Goal: Find specific fact

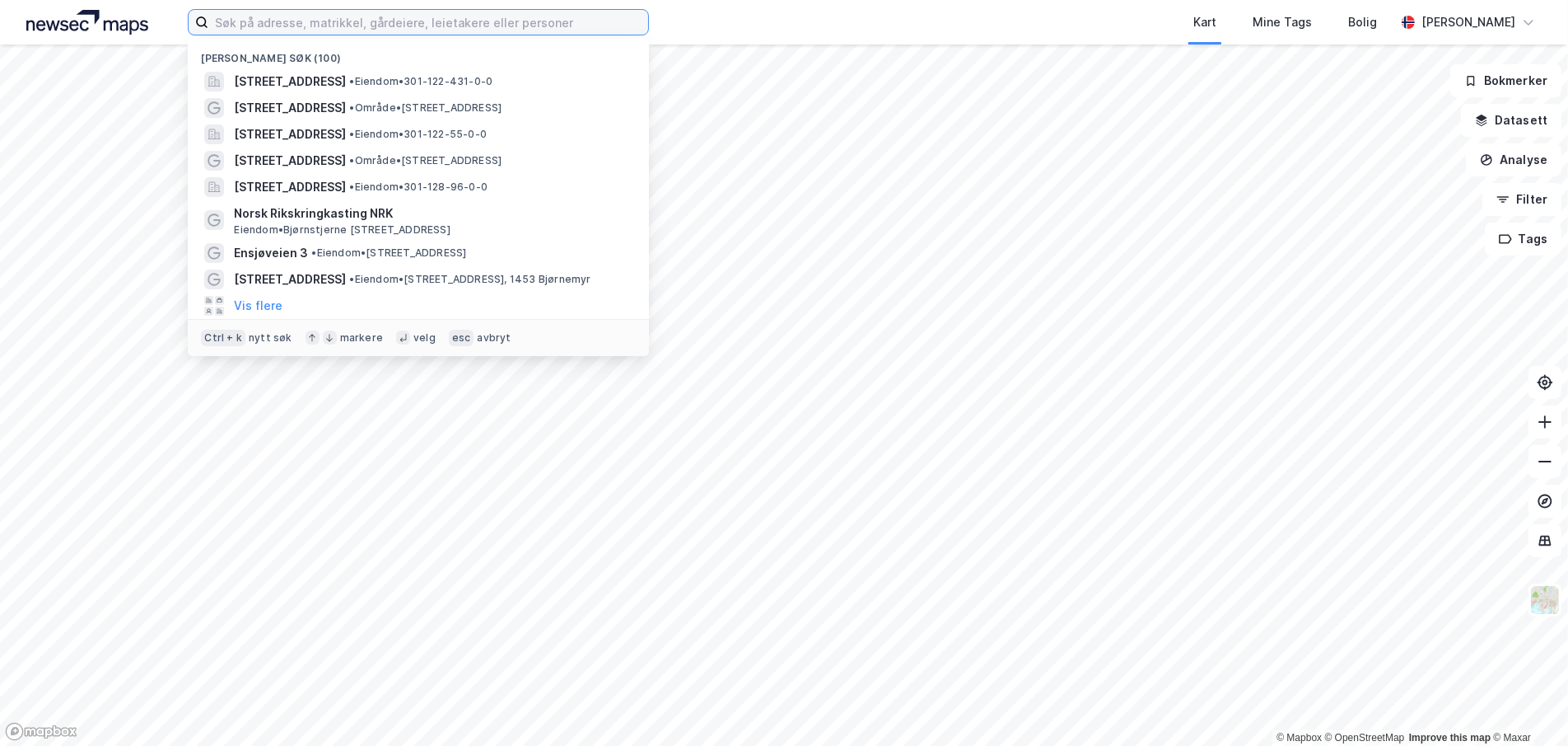
click at [265, 24] on input at bounding box center [428, 23] width 440 height 25
paste input "[PERSON_NAME]"
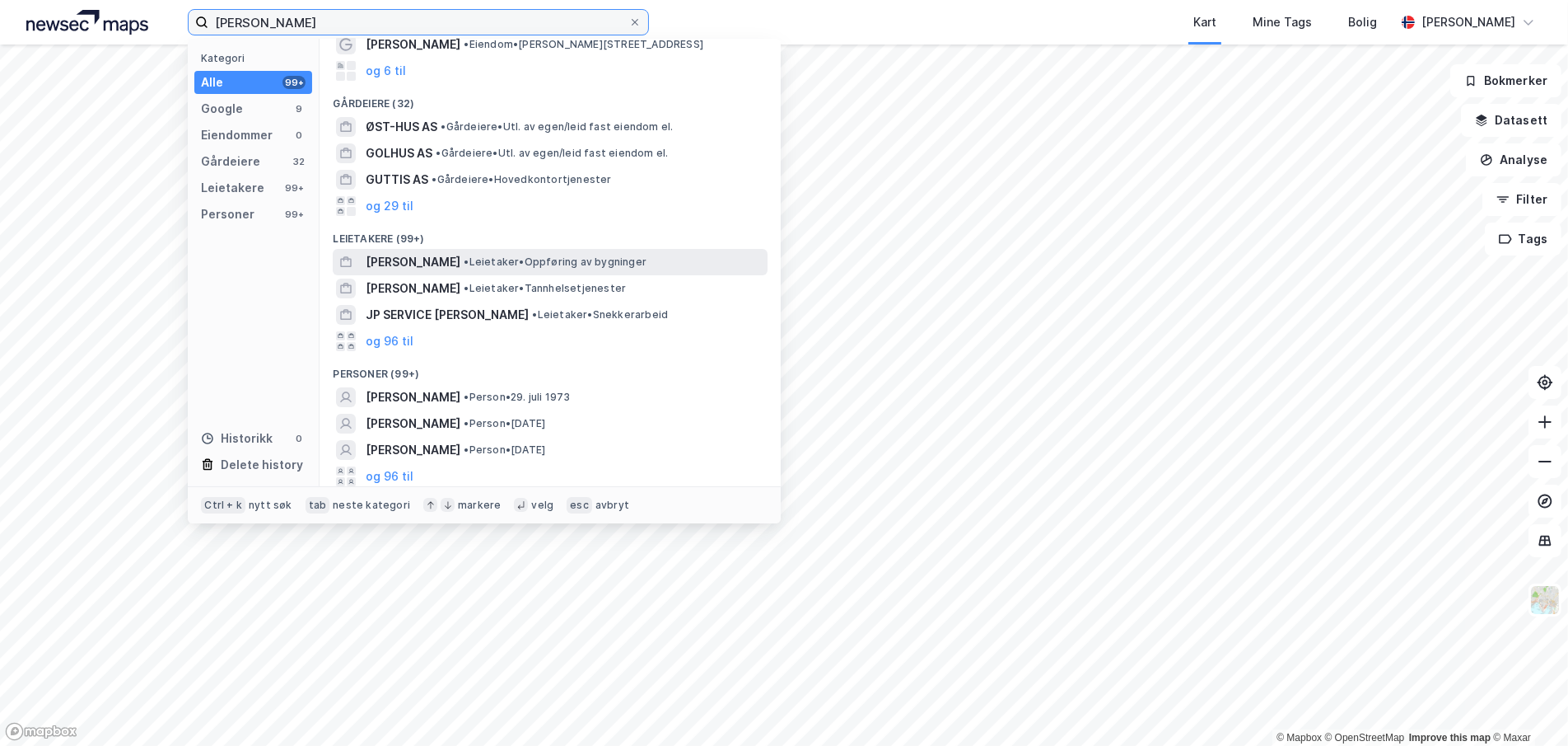
scroll to position [91, 0]
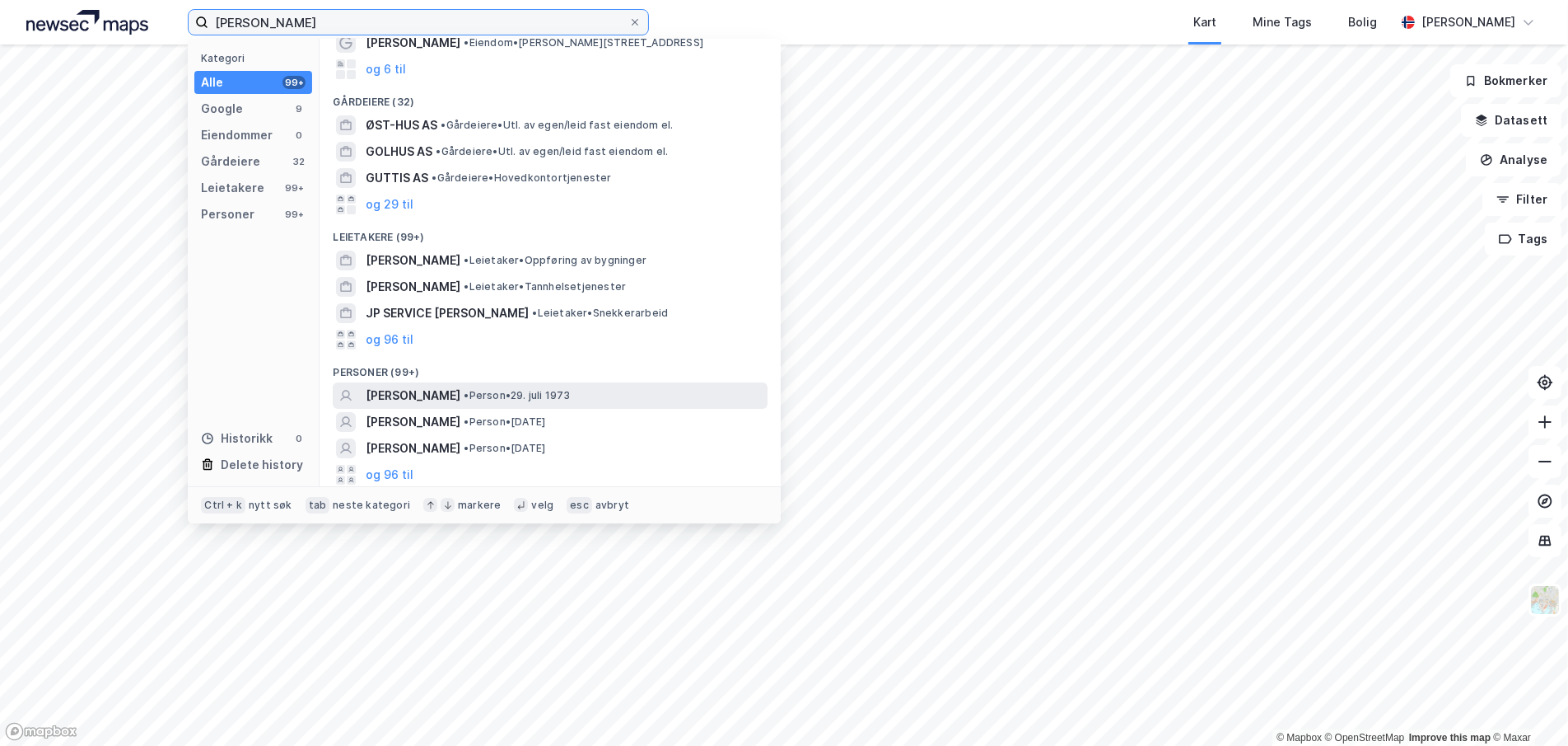
type input "[PERSON_NAME]"
click at [460, 388] on span "[PERSON_NAME]" at bounding box center [412, 396] width 94 height 20
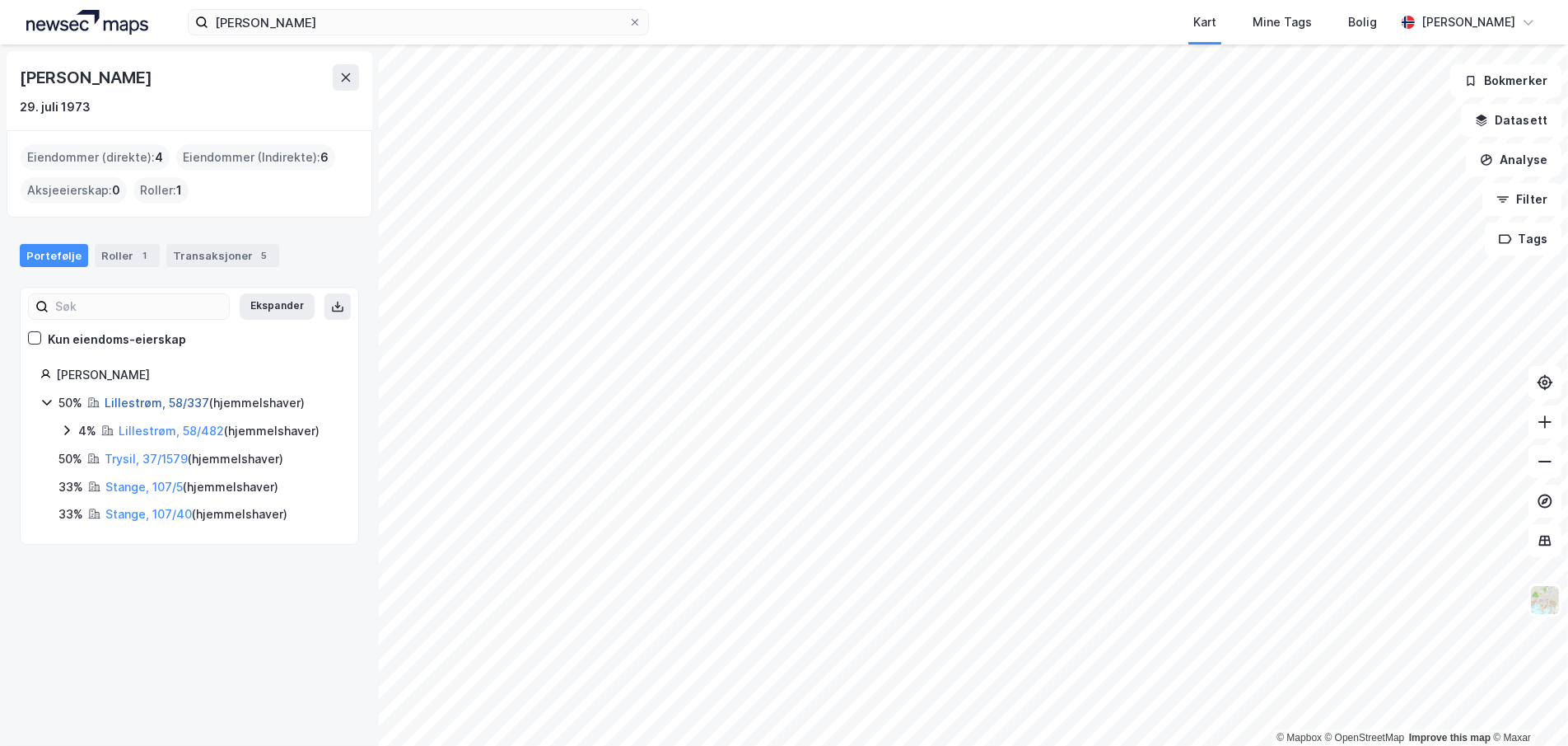
click at [139, 398] on link "Lillestrøm, 58/337" at bounding box center [156, 402] width 104 height 14
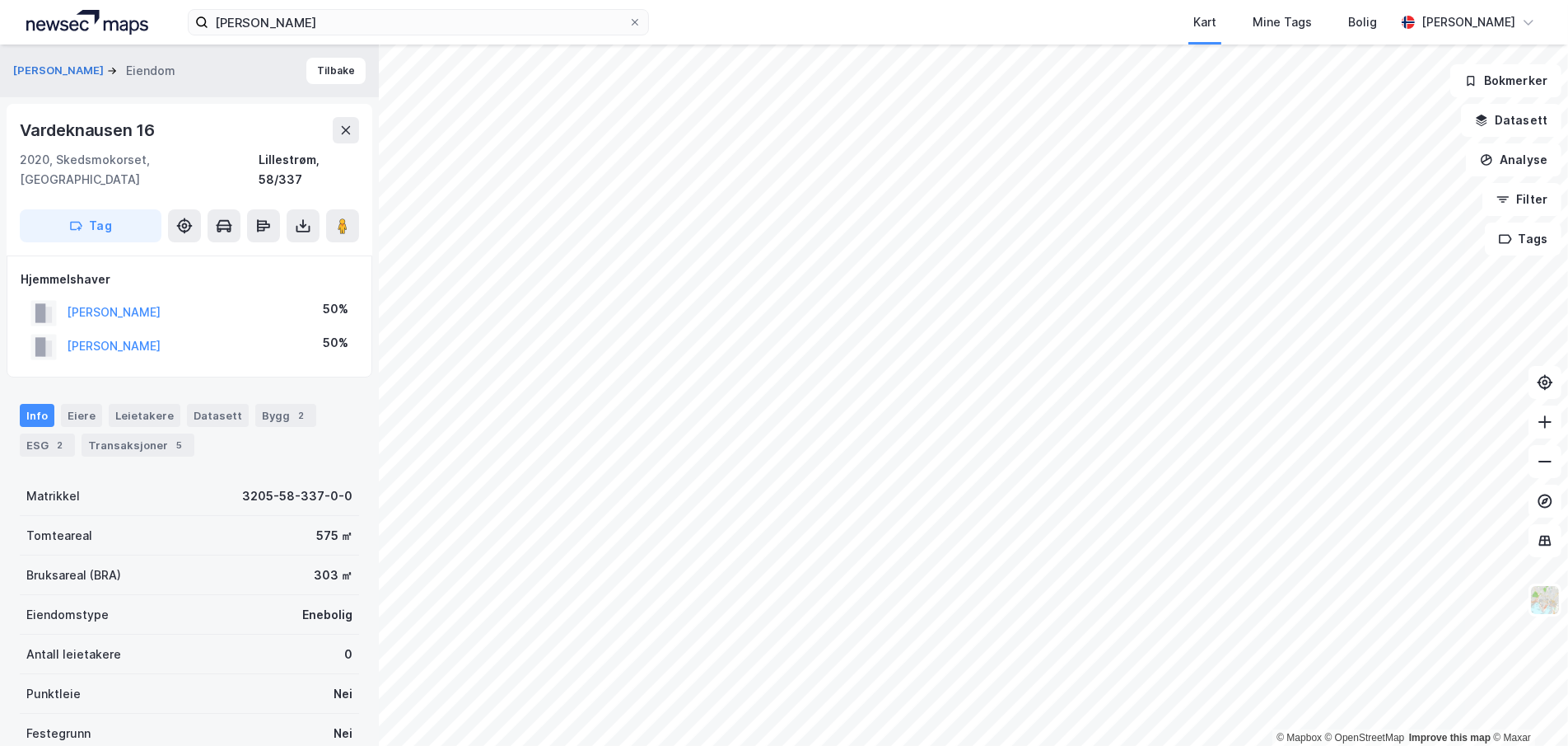
click at [104, 121] on div "Vardeknausen 16" at bounding box center [89, 130] width 139 height 27
copy div "Vardeknausen 16"
